Goal: Task Accomplishment & Management: Manage account settings

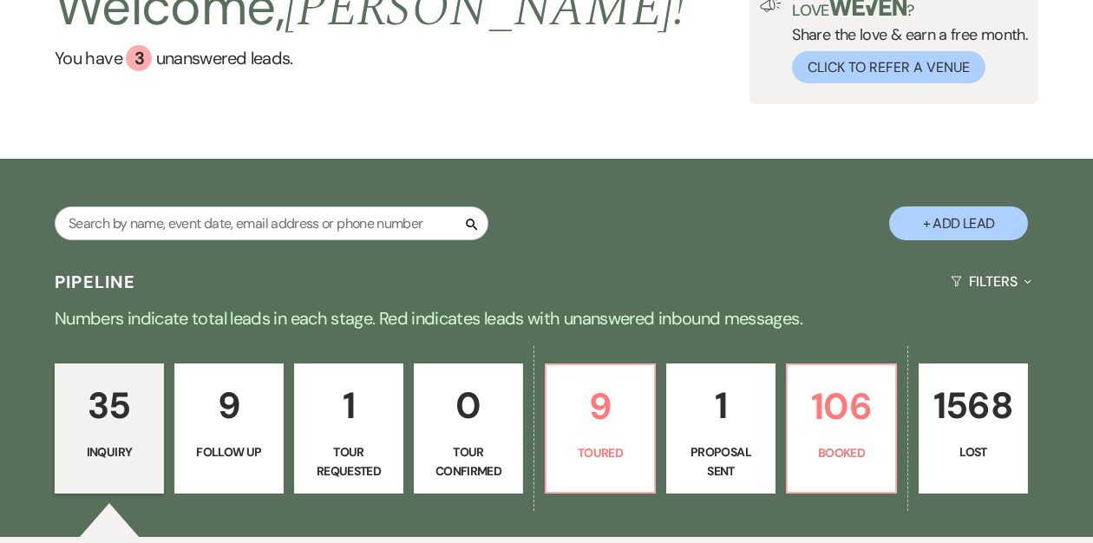
scroll to position [130, 0]
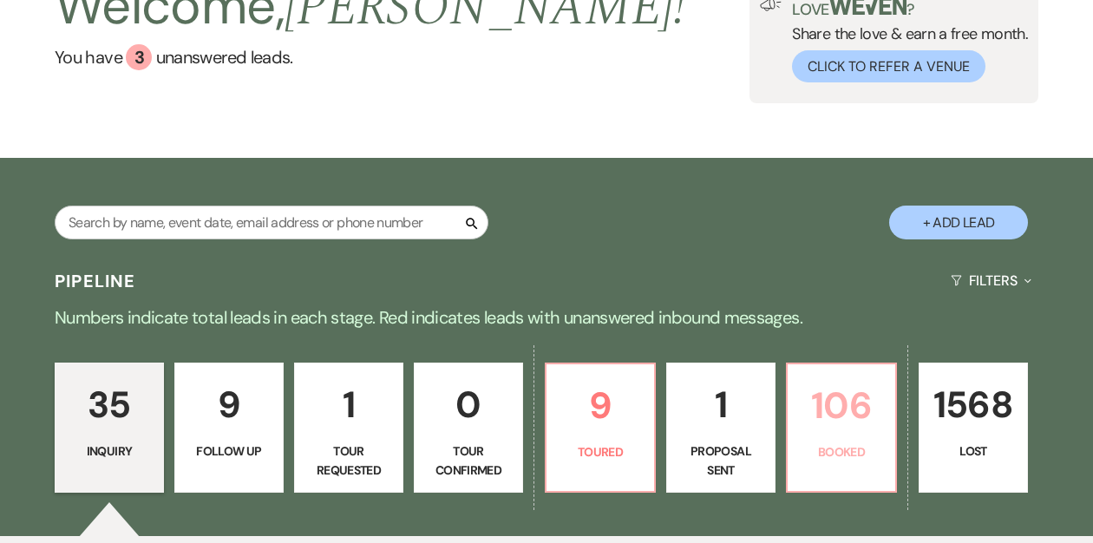
click at [840, 395] on p "106" at bounding box center [841, 405] width 87 height 58
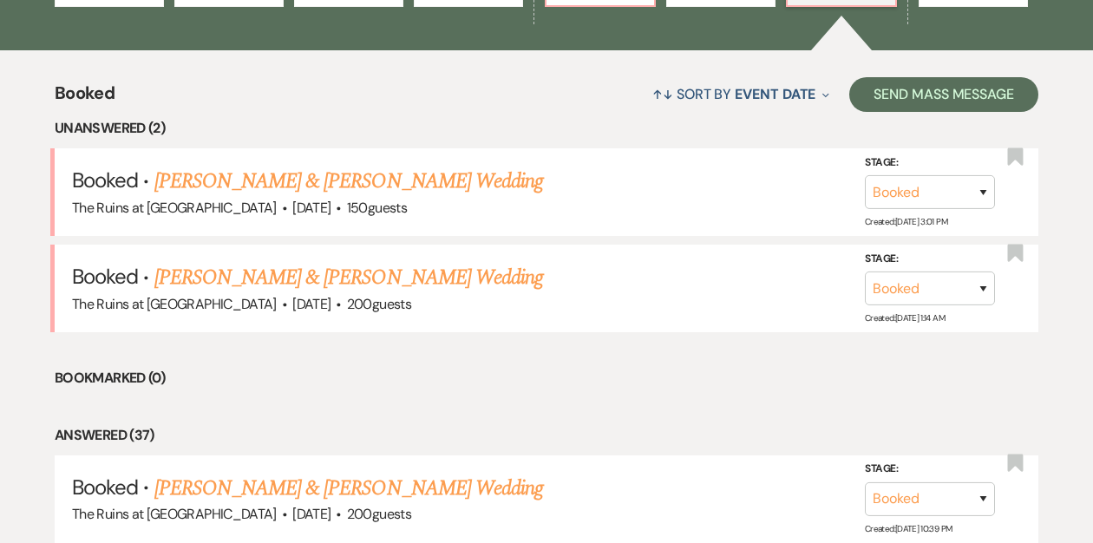
scroll to position [547, 0]
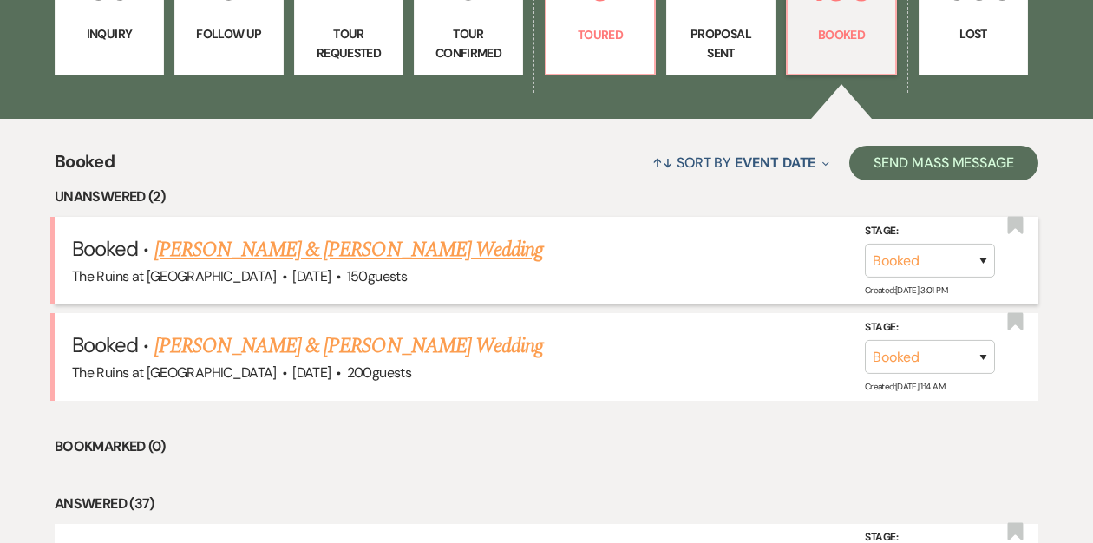
click at [383, 245] on link "[PERSON_NAME] & [PERSON_NAME] Wedding" at bounding box center [348, 249] width 389 height 31
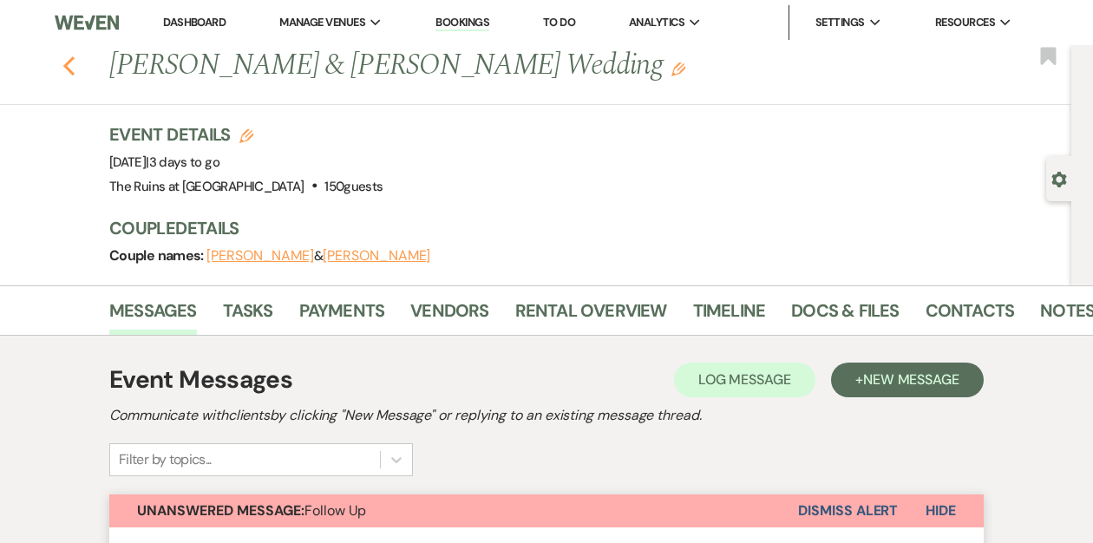
click at [64, 62] on icon "Previous" at bounding box center [68, 66] width 13 height 21
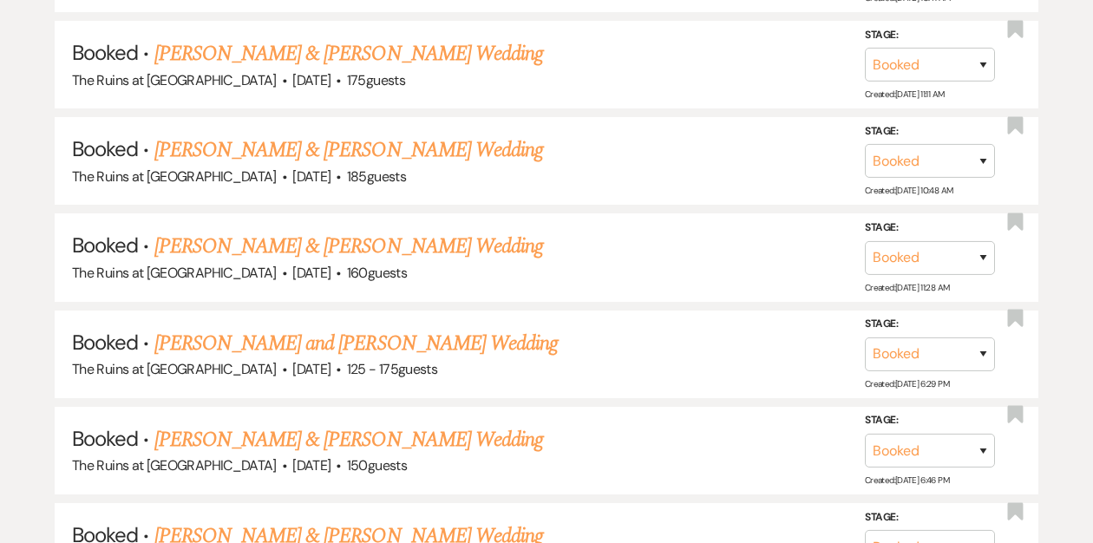
scroll to position [1354, 0]
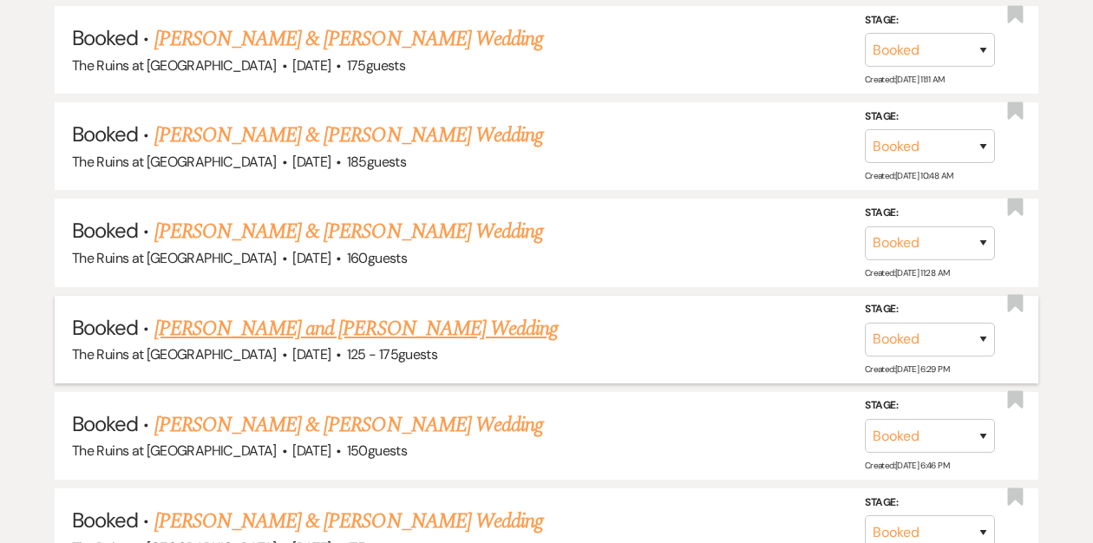
click at [265, 320] on link "[PERSON_NAME] and [PERSON_NAME] Wedding" at bounding box center [356, 328] width 404 height 31
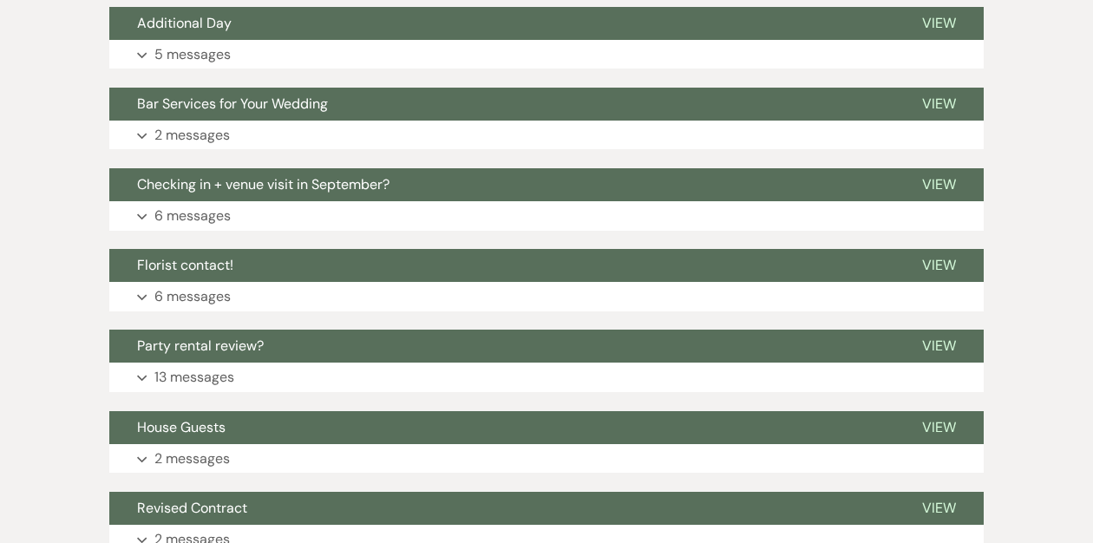
scroll to position [650, 0]
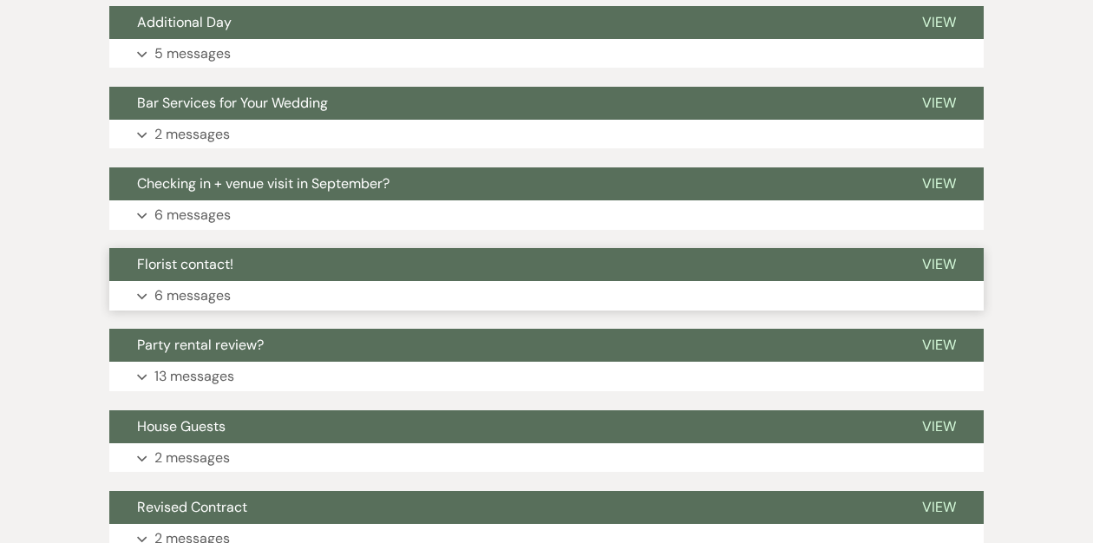
click at [337, 265] on button "Florist contact!" at bounding box center [501, 264] width 785 height 33
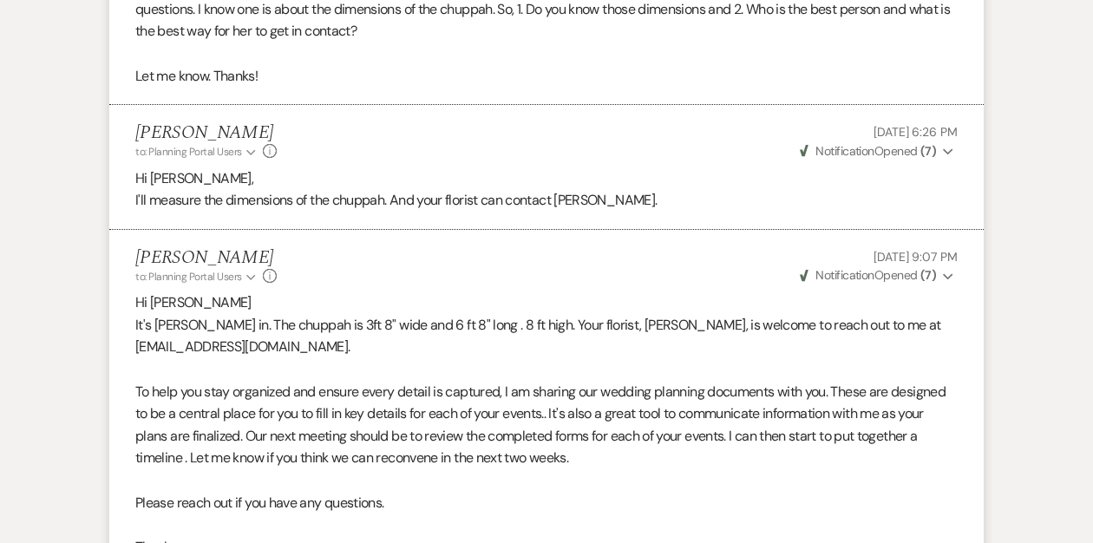
scroll to position [1035, 0]
